Goal: Navigation & Orientation: Understand site structure

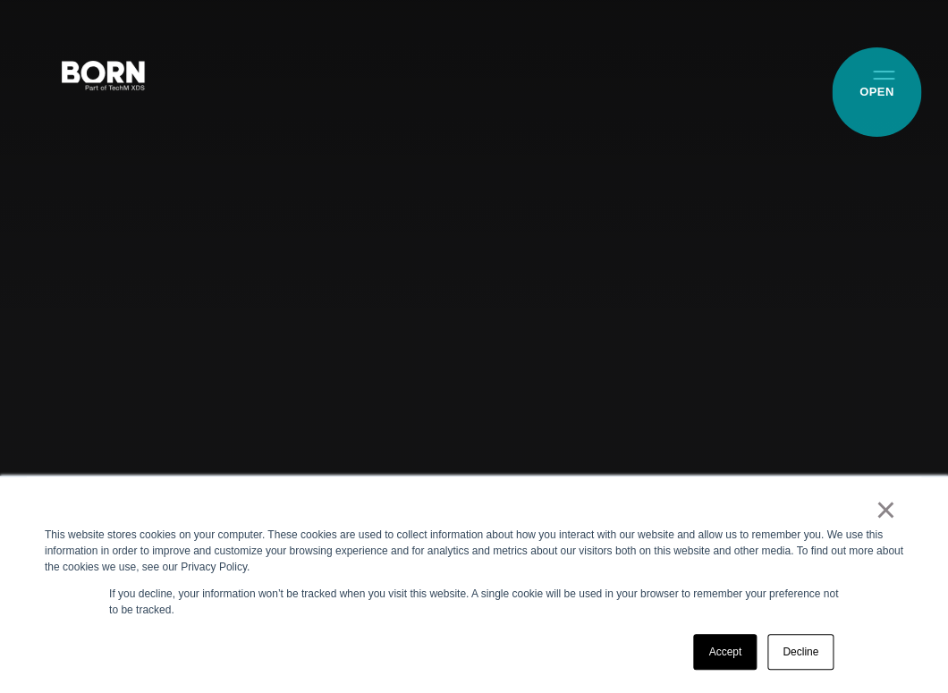
click at [880, 89] on button "Primary Menu" at bounding box center [883, 74] width 43 height 38
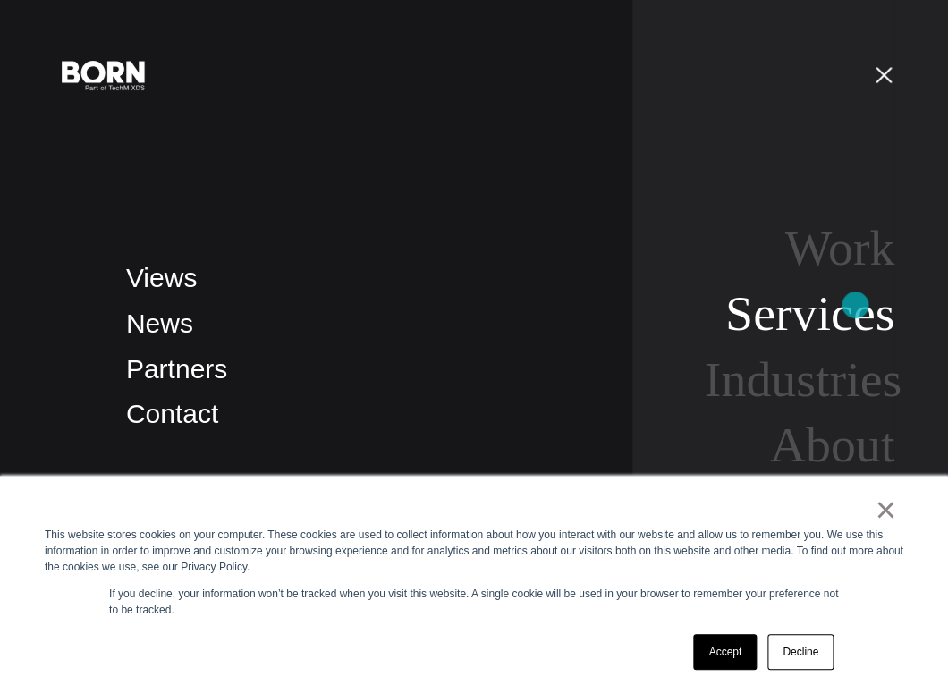
click at [855, 306] on link "Services" at bounding box center [809, 312] width 169 height 55
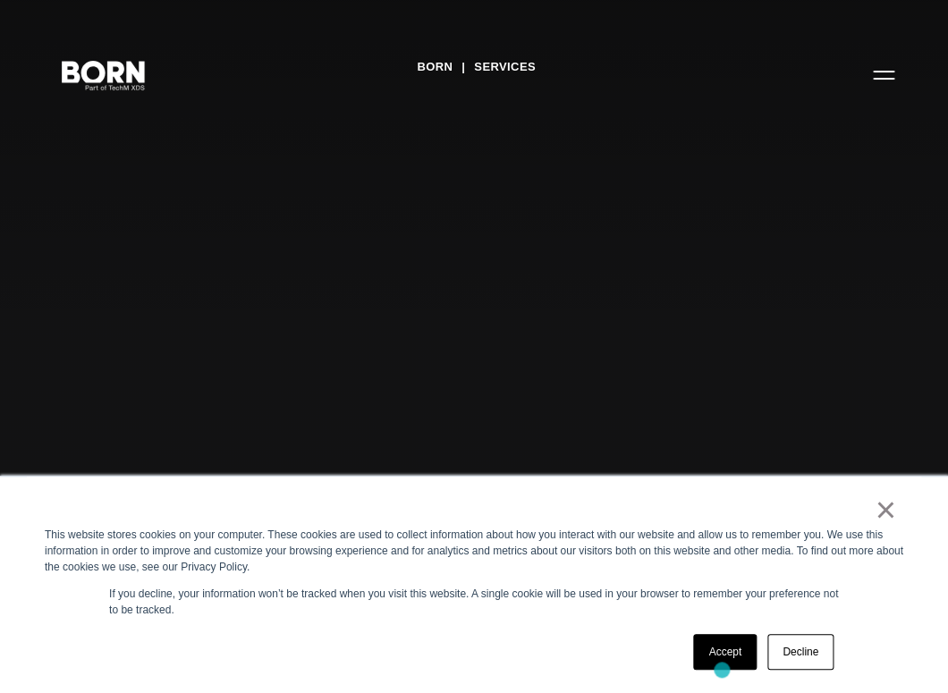
click at [722, 664] on link "Accept" at bounding box center [724, 652] width 63 height 36
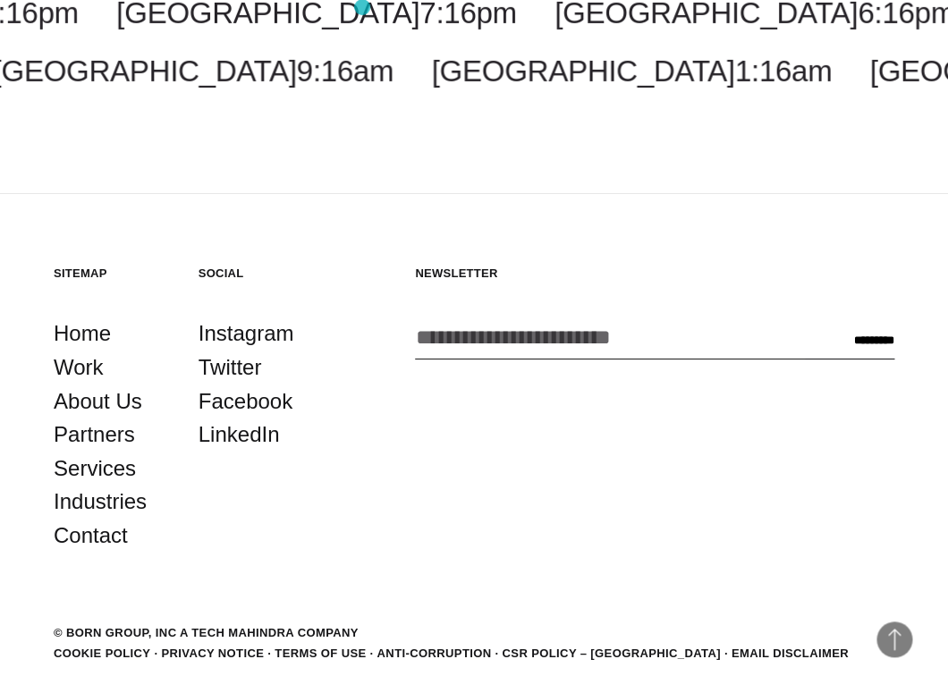
scroll to position [3508, 0]
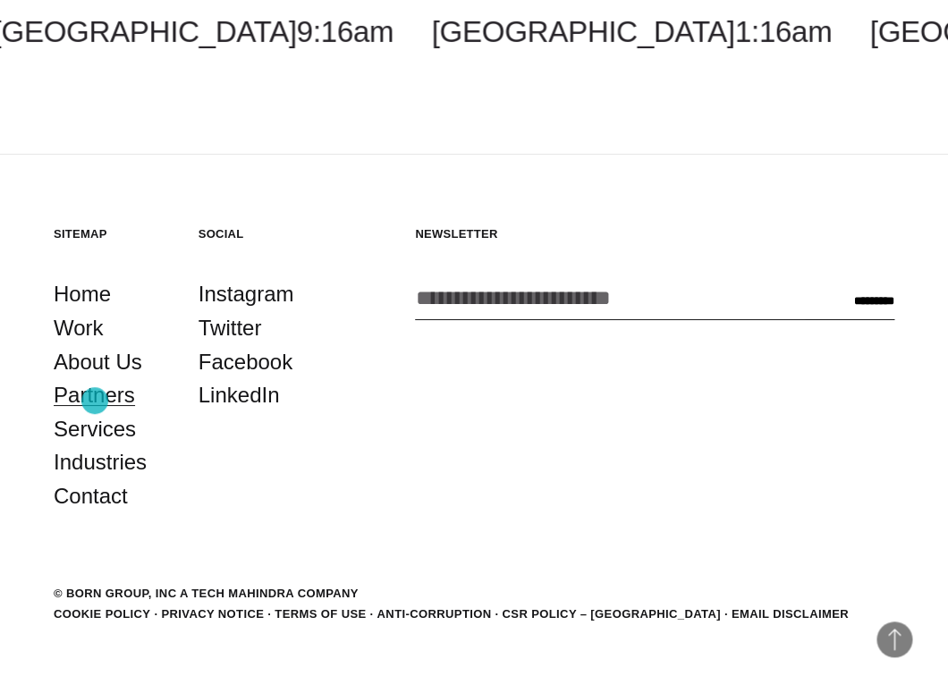
click at [86, 398] on link "Partners" at bounding box center [94, 395] width 81 height 34
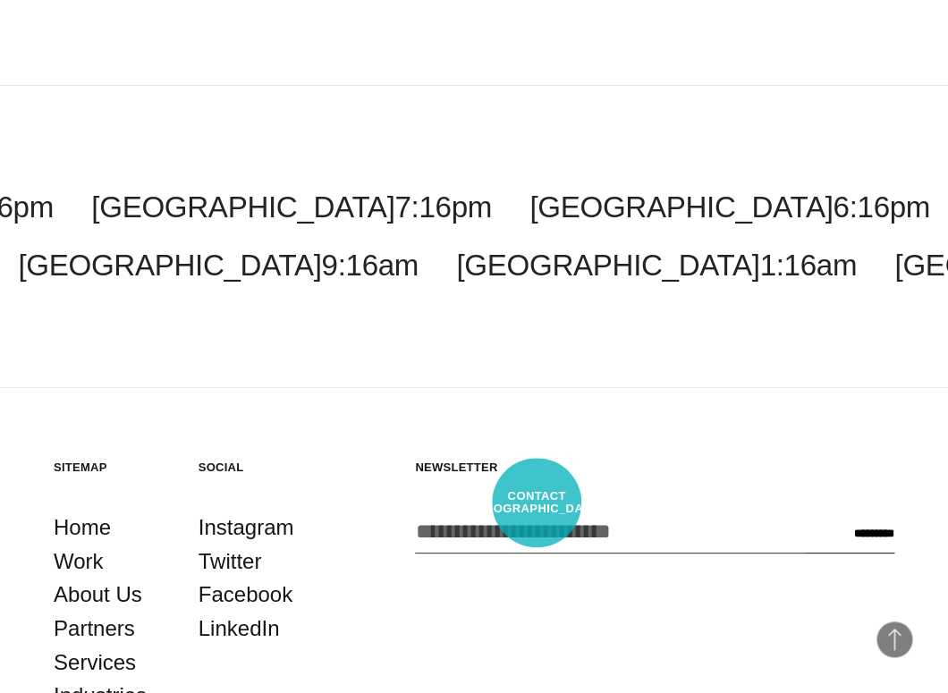
scroll to position [3734, 0]
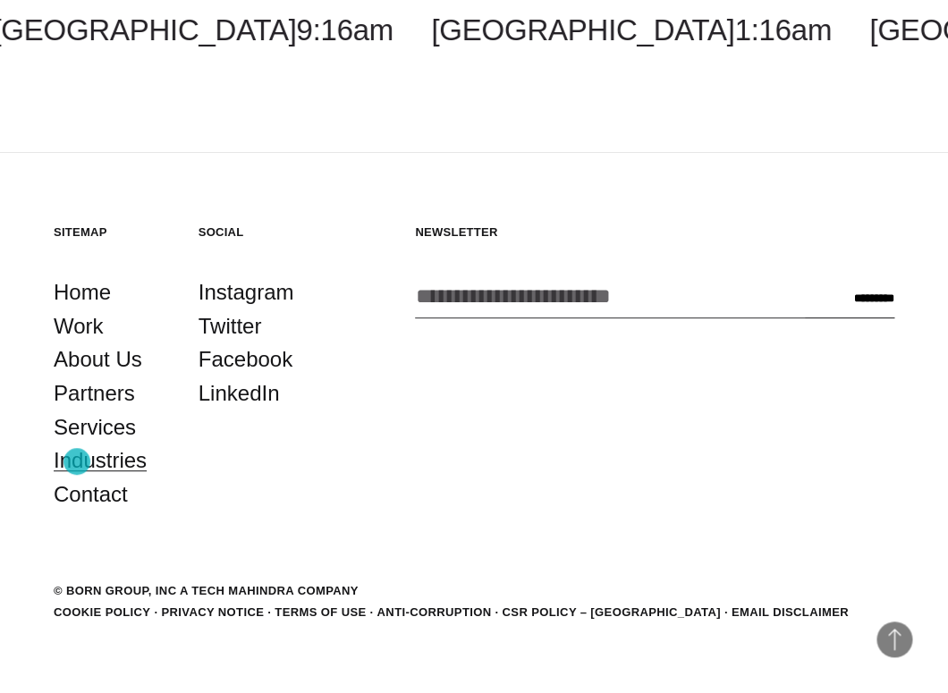
click at [77, 461] on link "Industries" at bounding box center [100, 461] width 93 height 34
